Goal: Find contact information: Find contact information

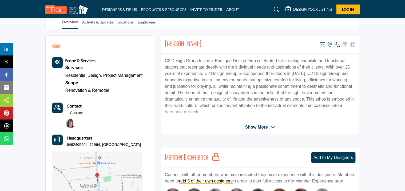
scroll to position [115, 0]
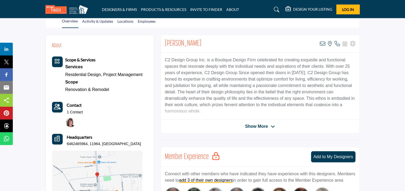
click at [259, 127] on span "Show More" at bounding box center [256, 126] width 23 height 6
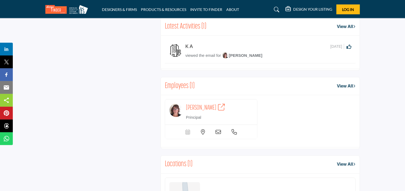
scroll to position [364, 0]
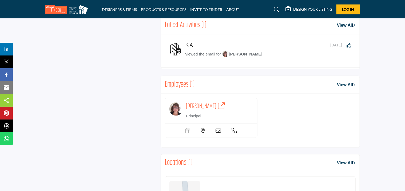
click at [205, 104] on span "[PERSON_NAME]" at bounding box center [201, 106] width 30 height 7
click at [219, 102] on icon at bounding box center [221, 105] width 7 height 7
click at [342, 83] on link "View All" at bounding box center [346, 85] width 18 height 6
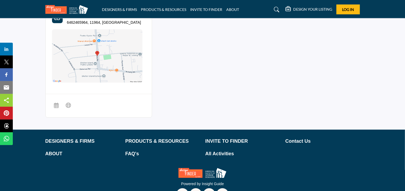
scroll to position [240, 0]
